Goal: Navigation & Orientation: Go to known website

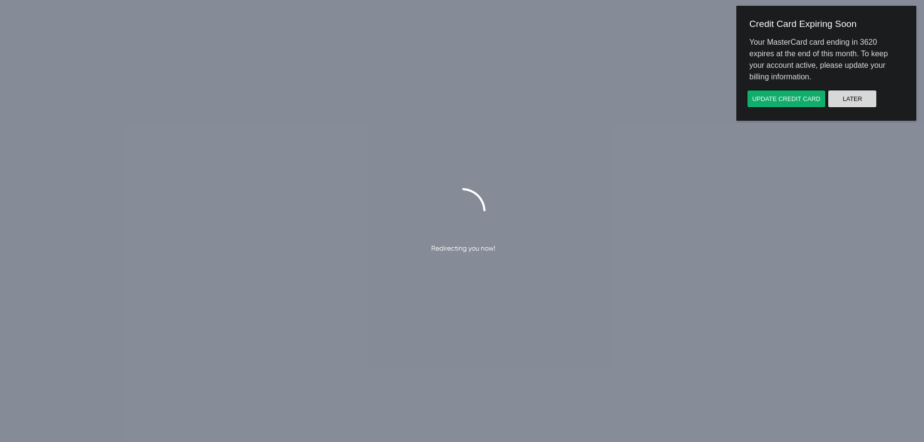
click at [849, 99] on button "Later" at bounding box center [851, 99] width 49 height 18
